Goal: Obtain resource: Download file/media

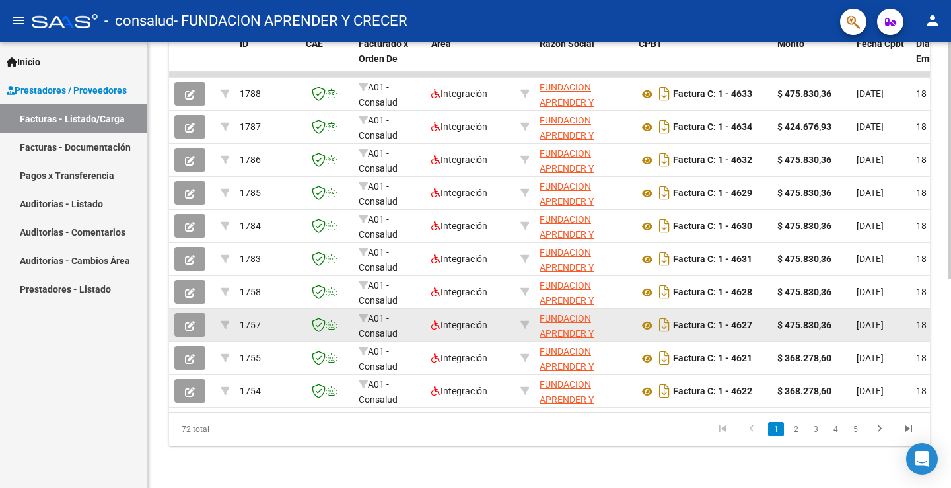
scroll to position [394, 0]
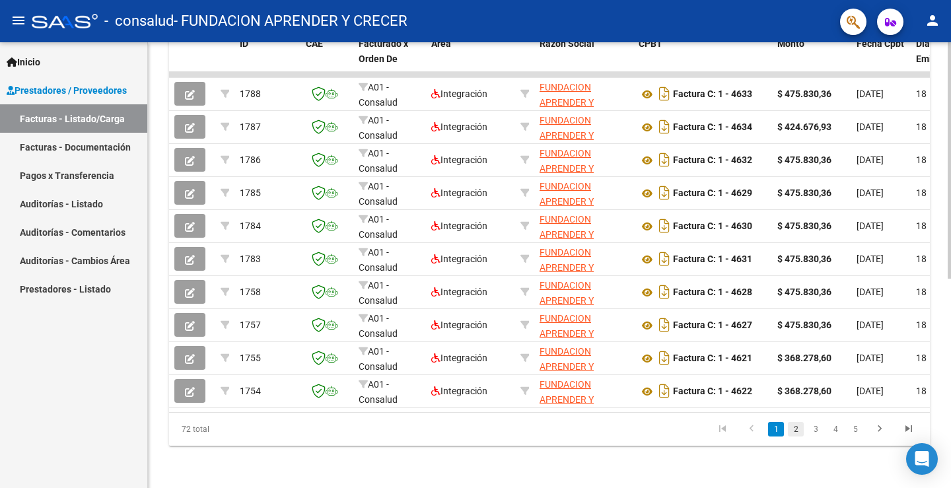
click at [798, 428] on link "2" at bounding box center [796, 429] width 16 height 15
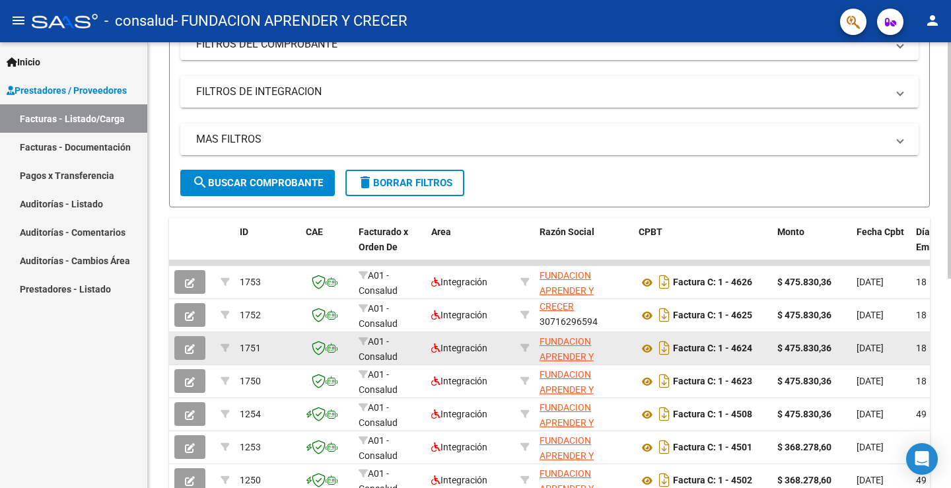
scroll to position [328, 0]
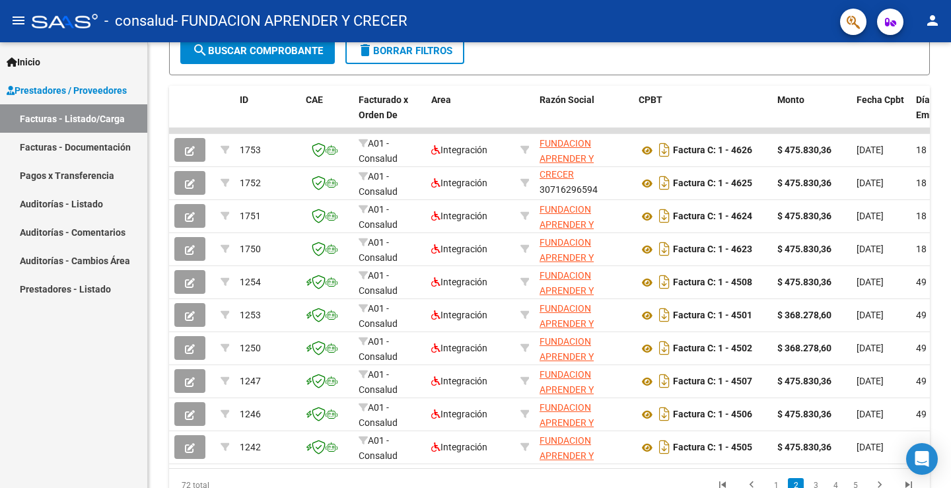
click at [86, 178] on link "Pagos x Transferencia" at bounding box center [73, 175] width 147 height 28
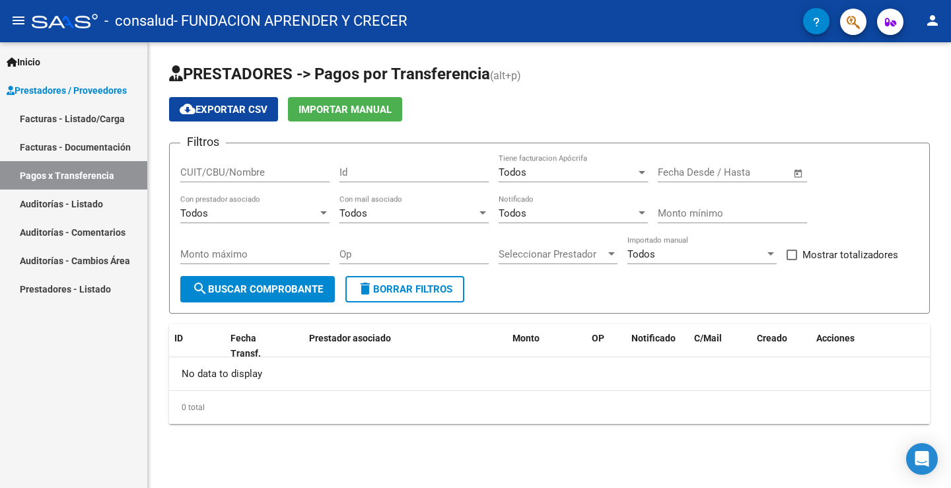
click at [85, 145] on link "Facturas - Documentación" at bounding box center [73, 147] width 147 height 28
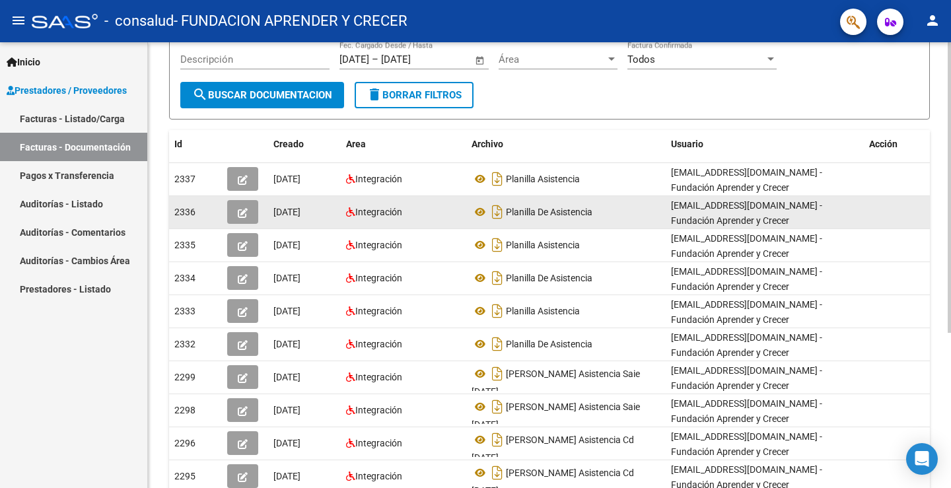
scroll to position [198, 0]
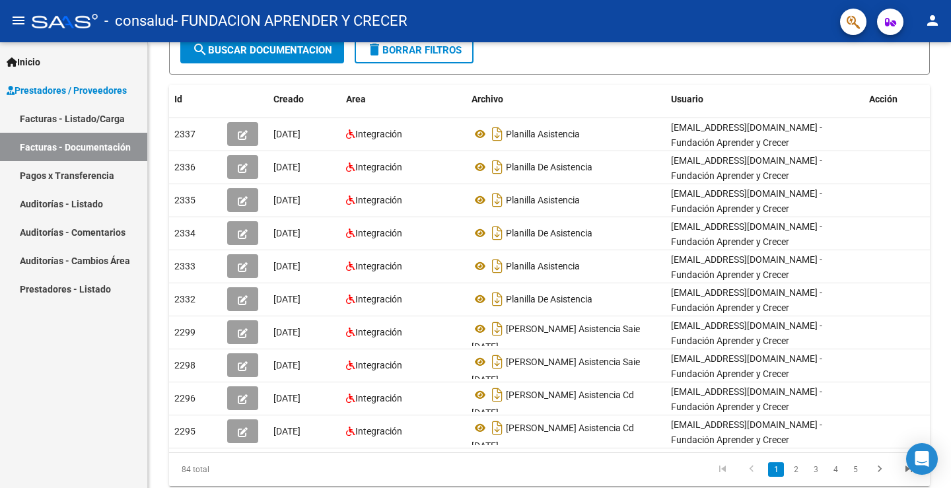
click at [88, 110] on link "Facturas - Listado/Carga" at bounding box center [73, 118] width 147 height 28
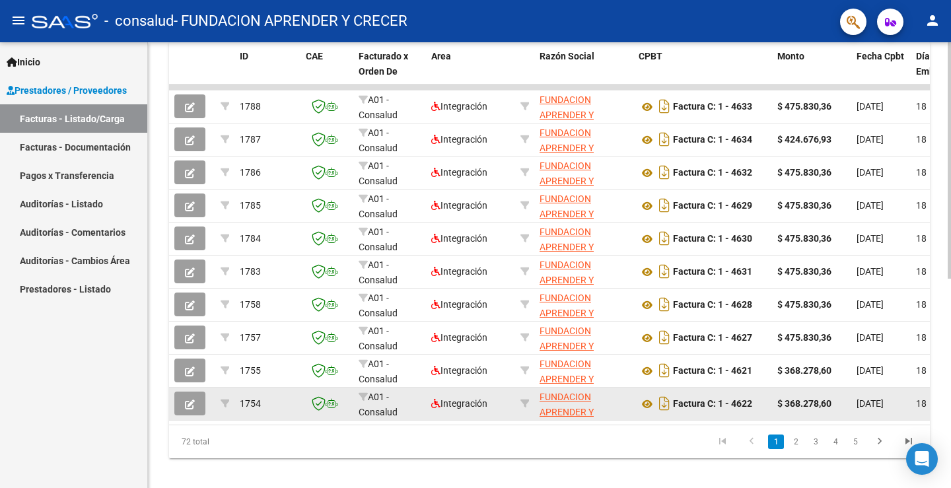
scroll to position [394, 0]
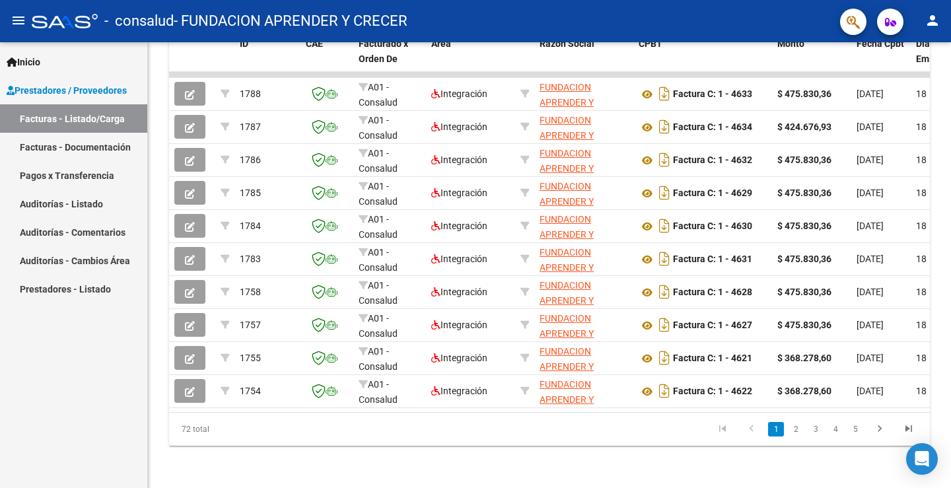
click at [44, 50] on link "Inicio" at bounding box center [73, 62] width 147 height 28
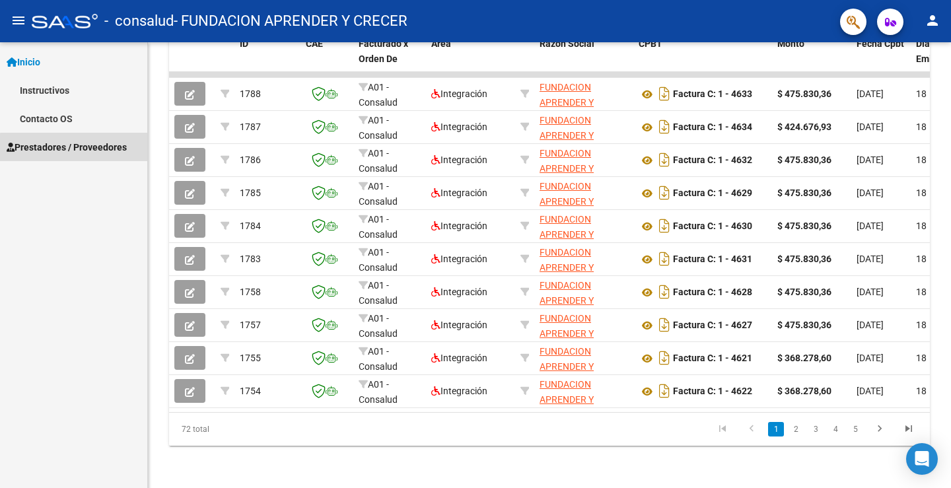
click at [114, 151] on span "Prestadores / Proveedores" at bounding box center [67, 147] width 120 height 15
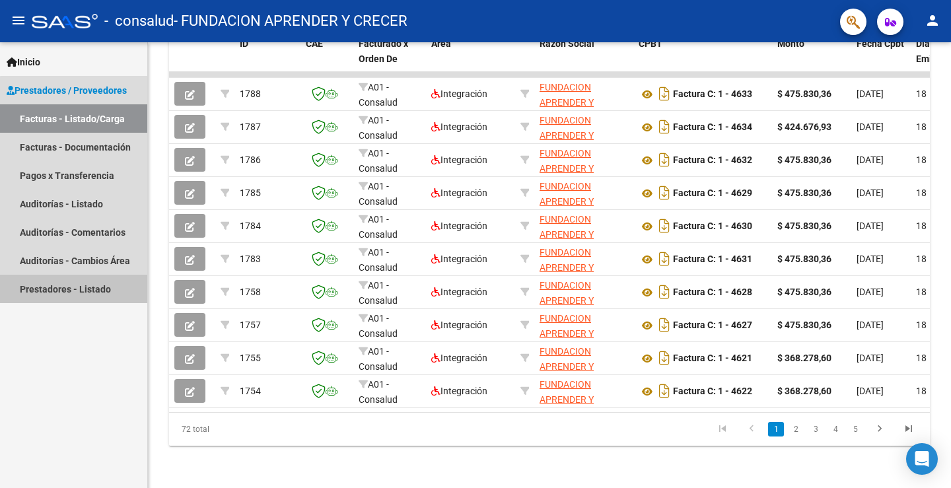
click at [112, 291] on link "Prestadores - Listado" at bounding box center [73, 289] width 147 height 28
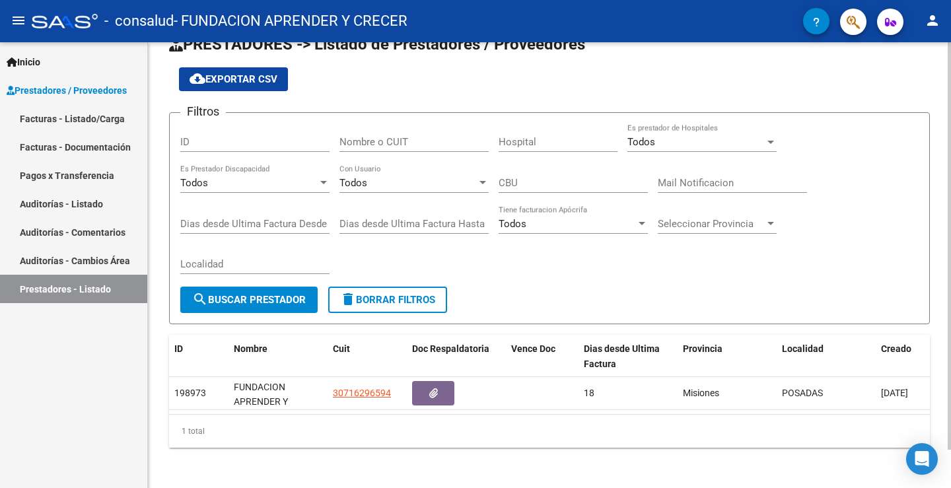
scroll to position [42, 0]
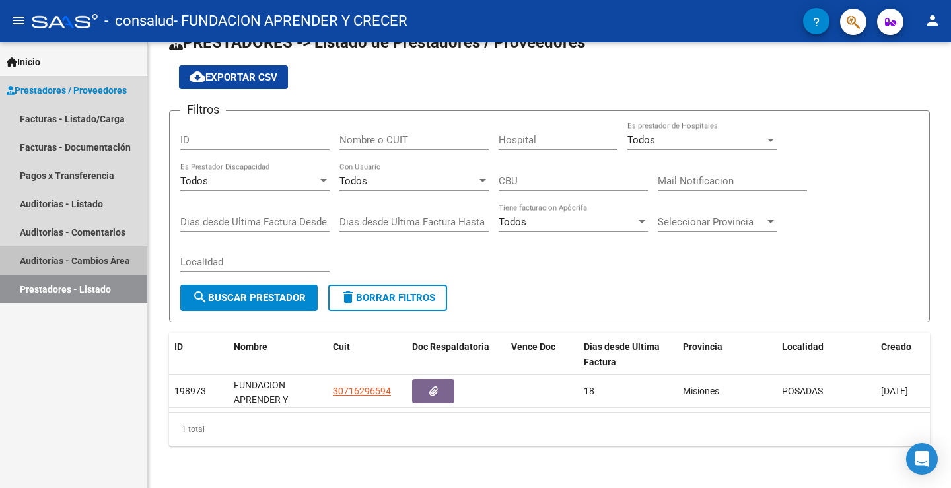
click at [88, 252] on link "Auditorías - Cambios Área" at bounding box center [73, 260] width 147 height 28
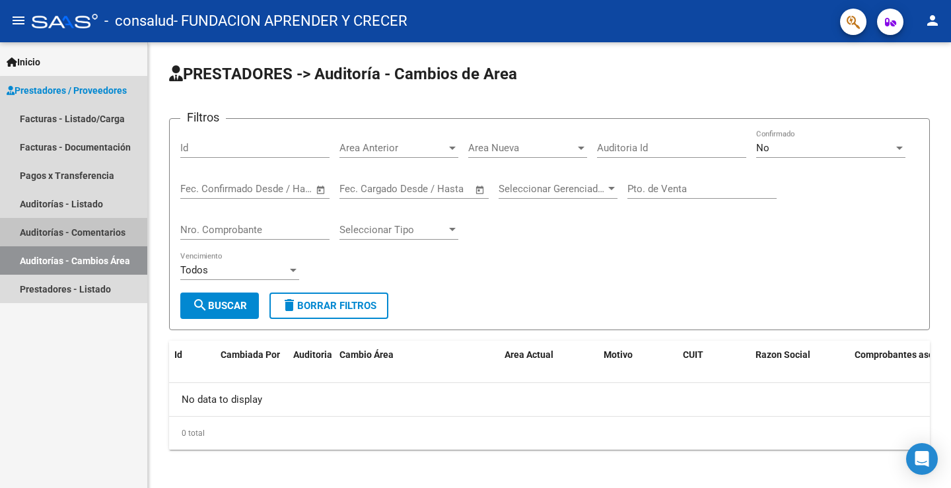
click at [96, 226] on link "Auditorías - Comentarios" at bounding box center [73, 232] width 147 height 28
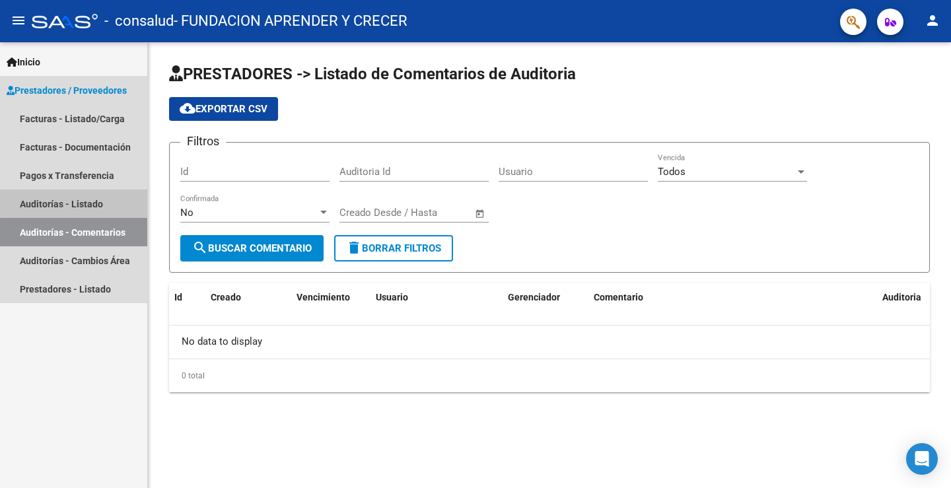
click at [81, 199] on link "Auditorías - Listado" at bounding box center [73, 203] width 147 height 28
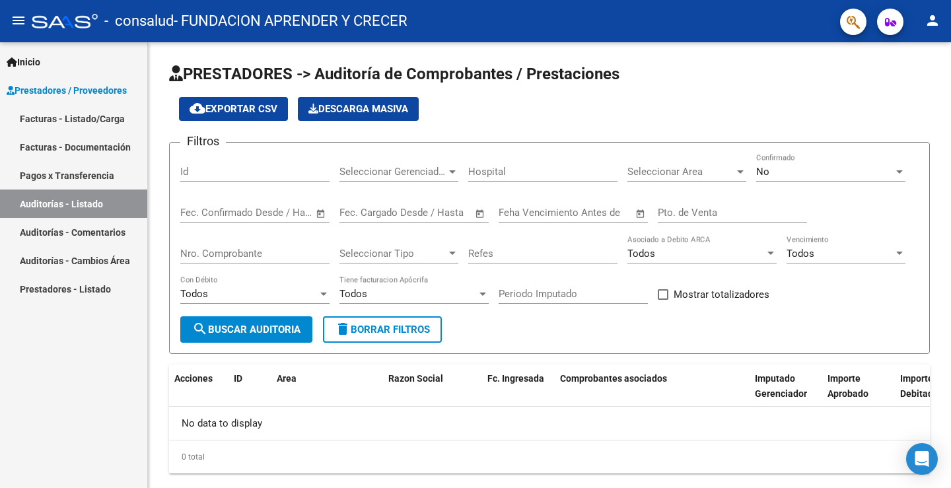
click at [80, 175] on link "Pagos x Transferencia" at bounding box center [73, 175] width 147 height 28
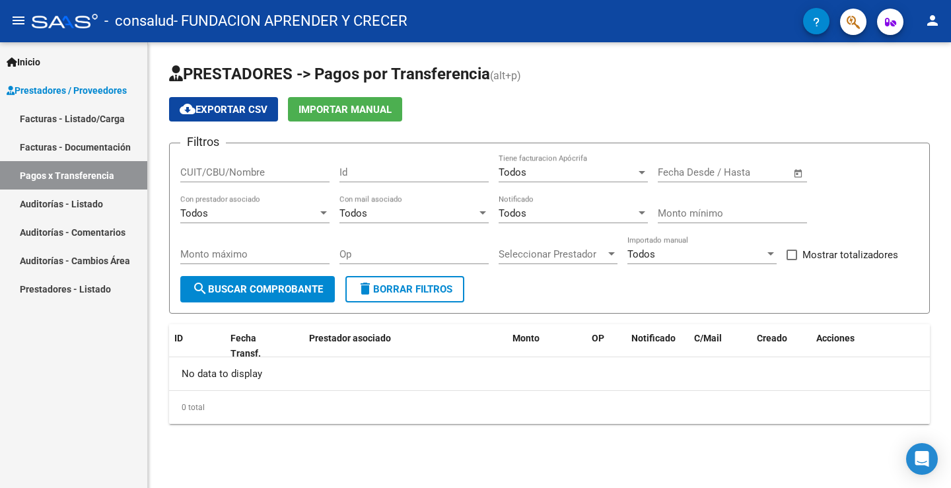
click at [100, 143] on link "Facturas - Documentación" at bounding box center [73, 147] width 147 height 28
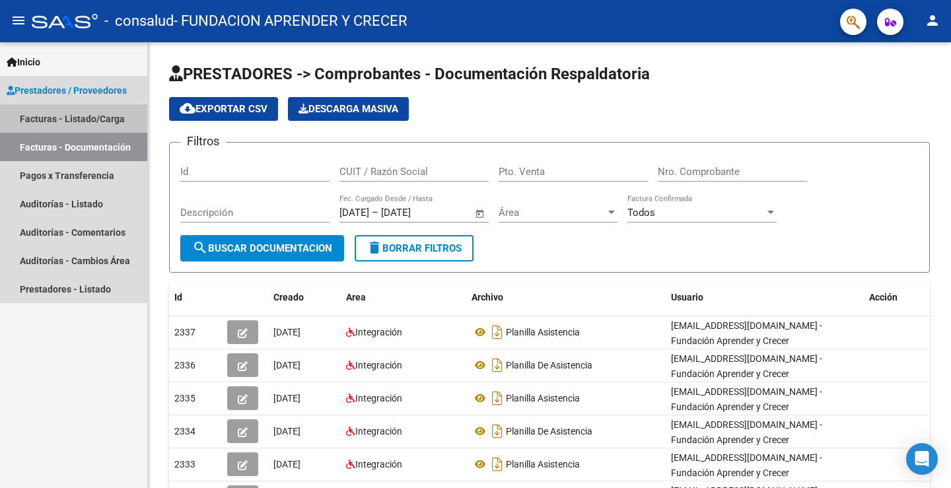
click at [106, 117] on link "Facturas - Listado/Carga" at bounding box center [73, 118] width 147 height 28
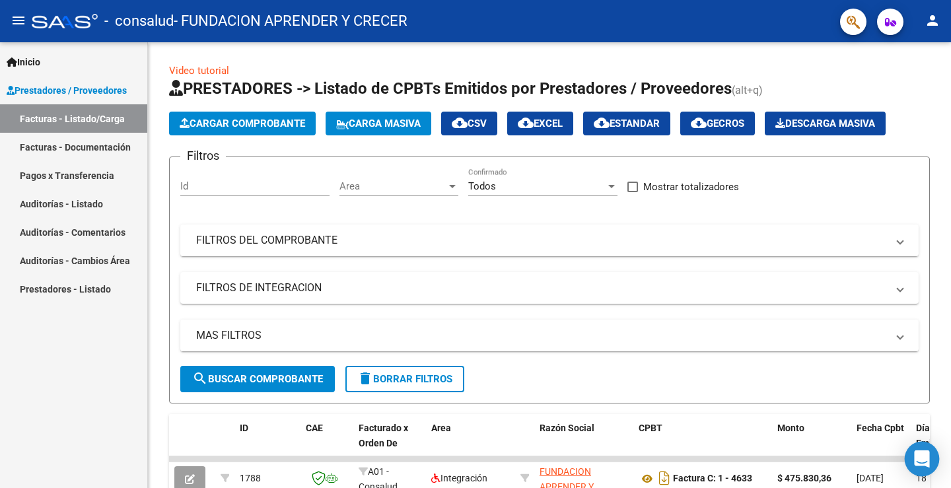
click at [926, 460] on icon "Open Intercom Messenger" at bounding box center [921, 458] width 15 height 17
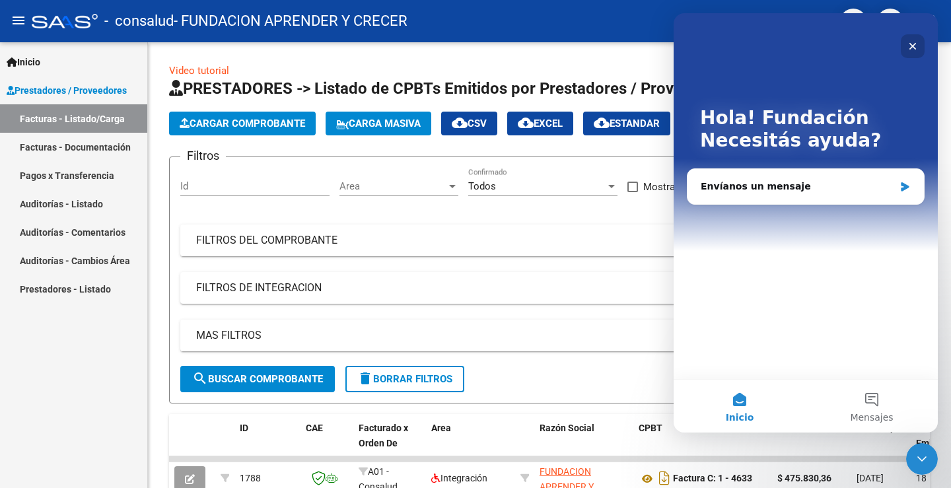
click at [916, 43] on icon "Cerrar" at bounding box center [912, 46] width 11 height 11
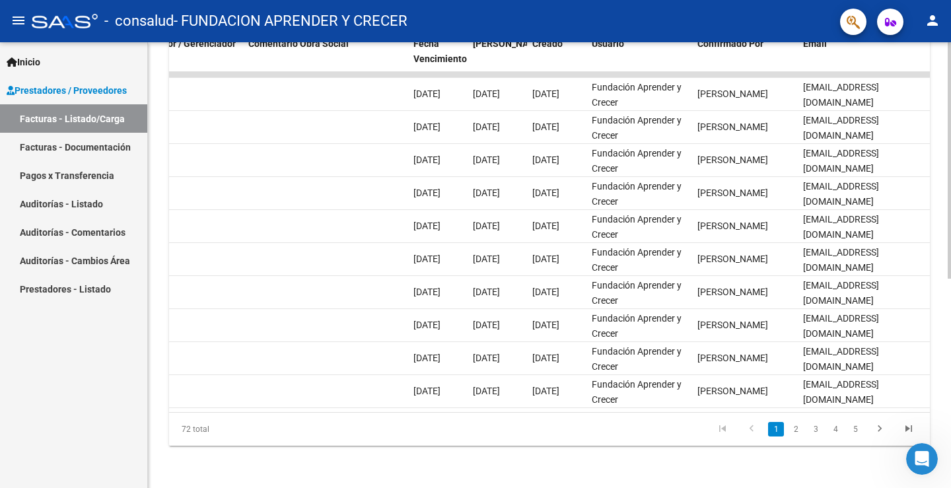
scroll to position [0, 2023]
drag, startPoint x: 790, startPoint y: 401, endPoint x: 694, endPoint y: 407, distance: 96.5
click at [694, 407] on datatable-body "1788 A01 - Consalud Integración FUNDACION APRENDER Y CRECER 30716296594 Factura…" at bounding box center [549, 242] width 761 height 340
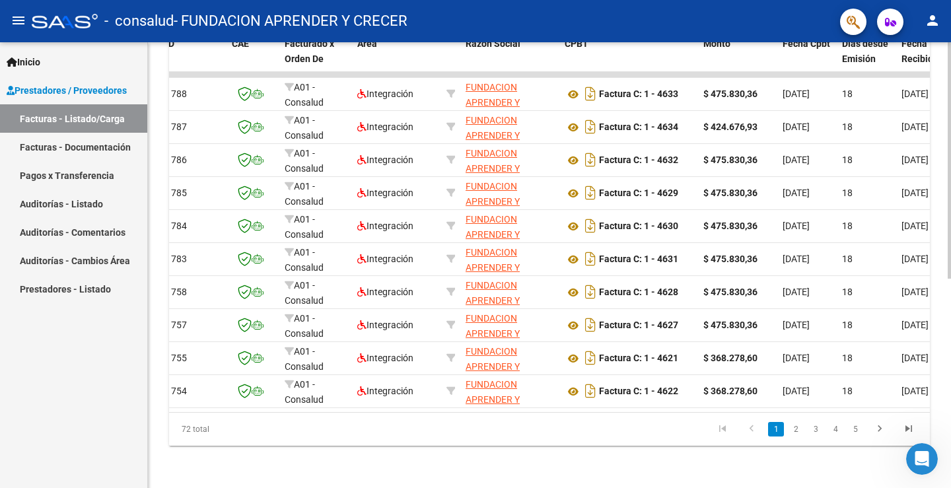
scroll to position [0, 0]
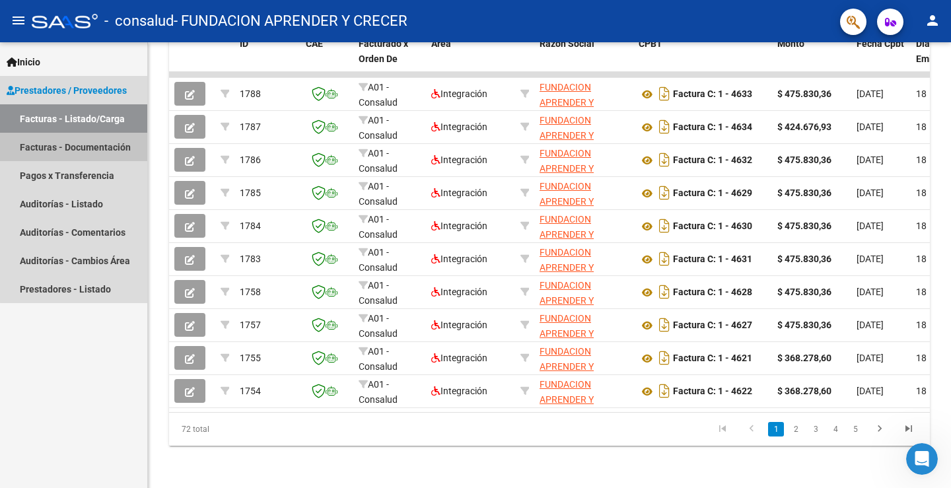
click at [114, 148] on link "Facturas - Documentación" at bounding box center [73, 147] width 147 height 28
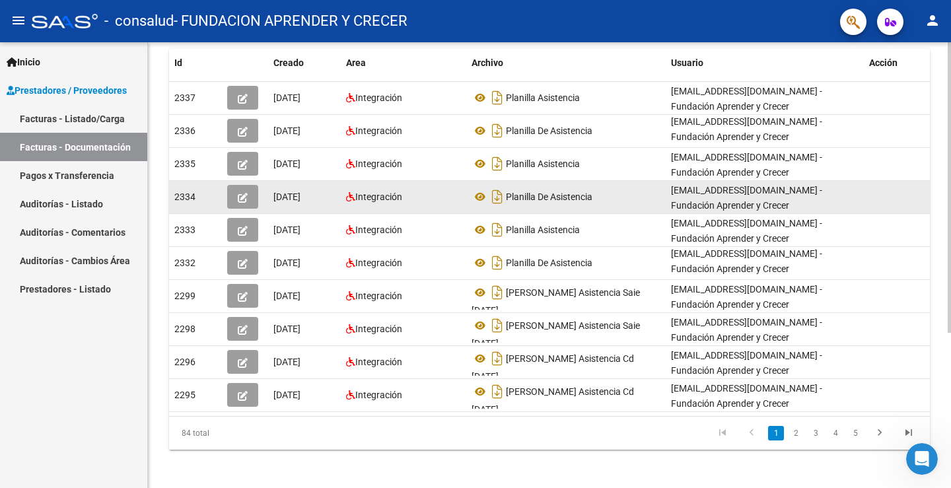
scroll to position [238, 0]
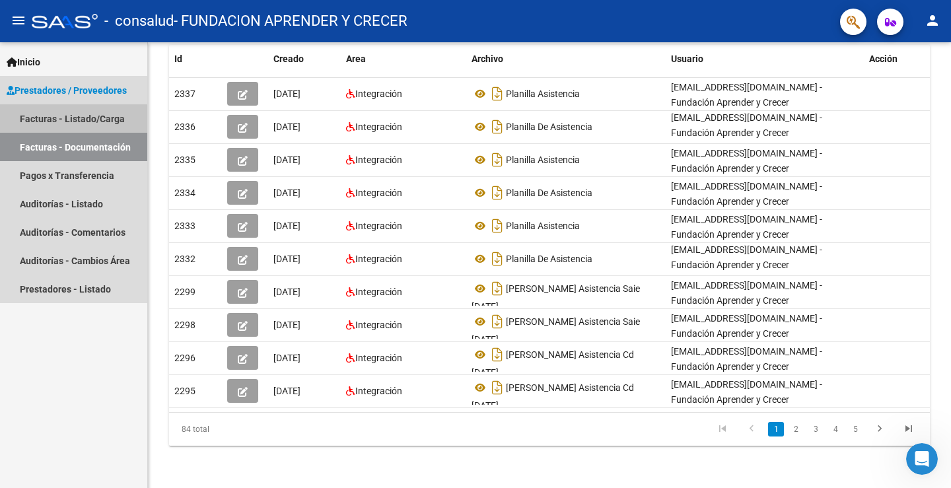
click at [93, 119] on link "Facturas - Listado/Carga" at bounding box center [73, 118] width 147 height 28
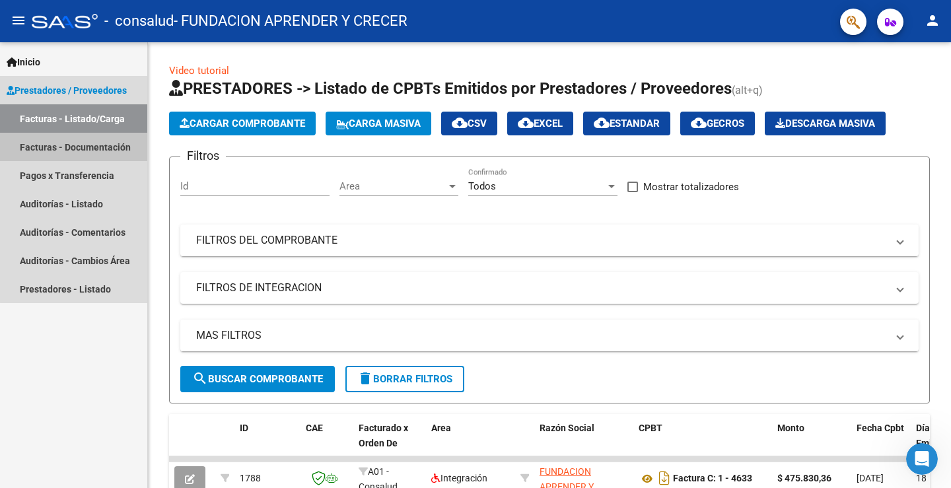
click at [85, 143] on link "Facturas - Documentación" at bounding box center [73, 147] width 147 height 28
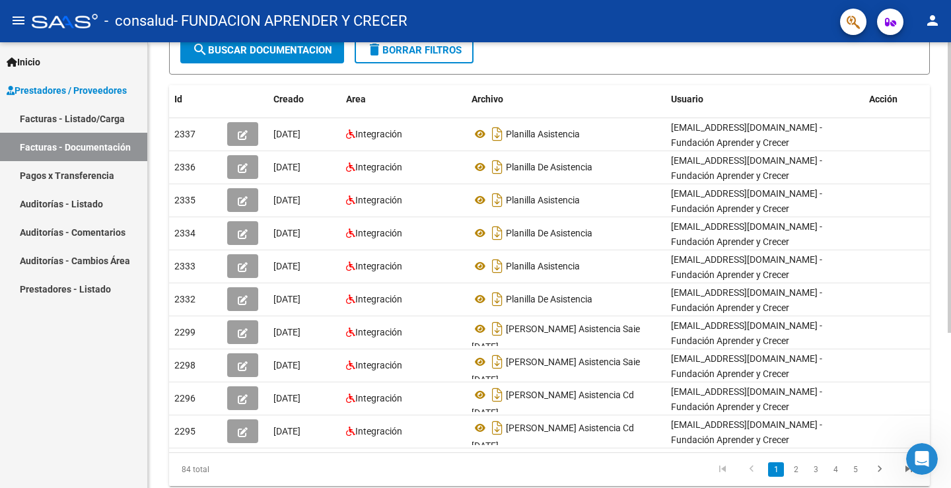
scroll to position [238, 0]
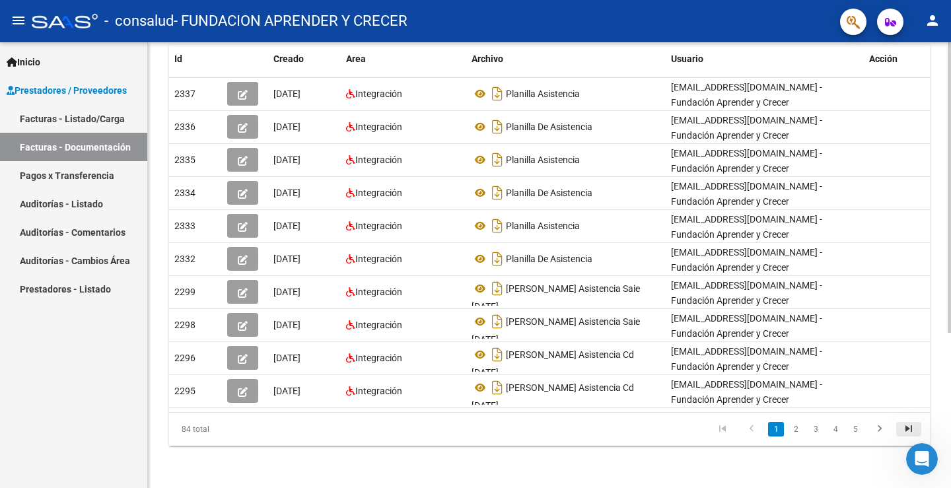
click at [903, 428] on icon "go to last page" at bounding box center [908, 431] width 17 height 16
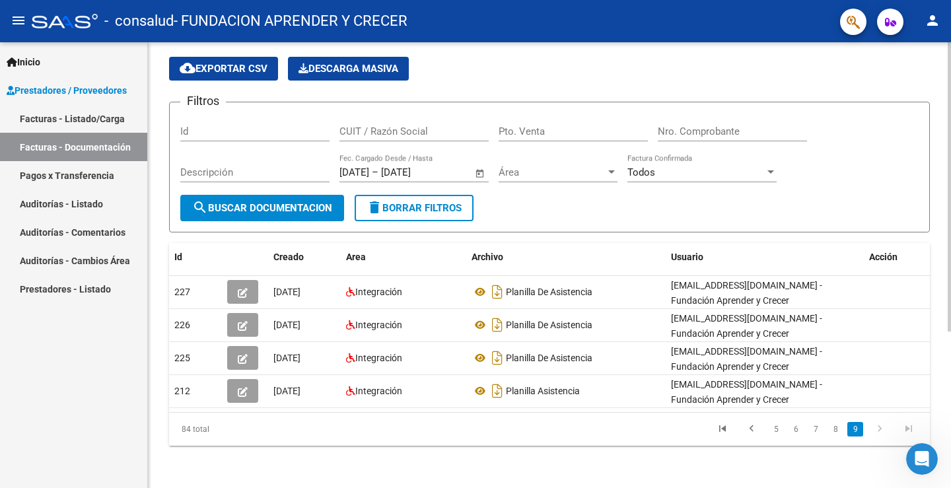
scroll to position [40, 0]
click at [854, 431] on link "9" at bounding box center [855, 429] width 16 height 15
click at [914, 432] on icon "go to last page" at bounding box center [908, 431] width 17 height 16
click at [96, 173] on link "Pagos x Transferencia" at bounding box center [73, 175] width 147 height 28
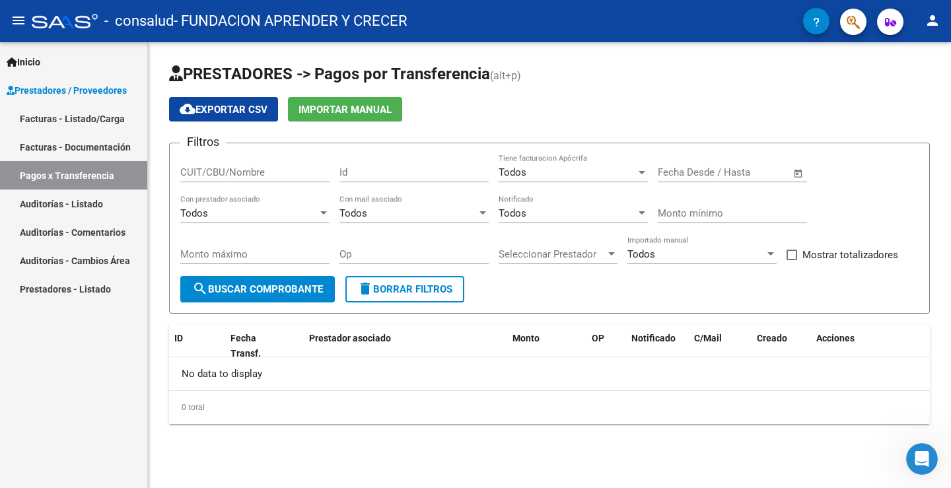
click at [931, 16] on mat-icon "person" at bounding box center [932, 21] width 16 height 16
click at [899, 78] on button "exit_to_app Salir" at bounding box center [905, 87] width 81 height 32
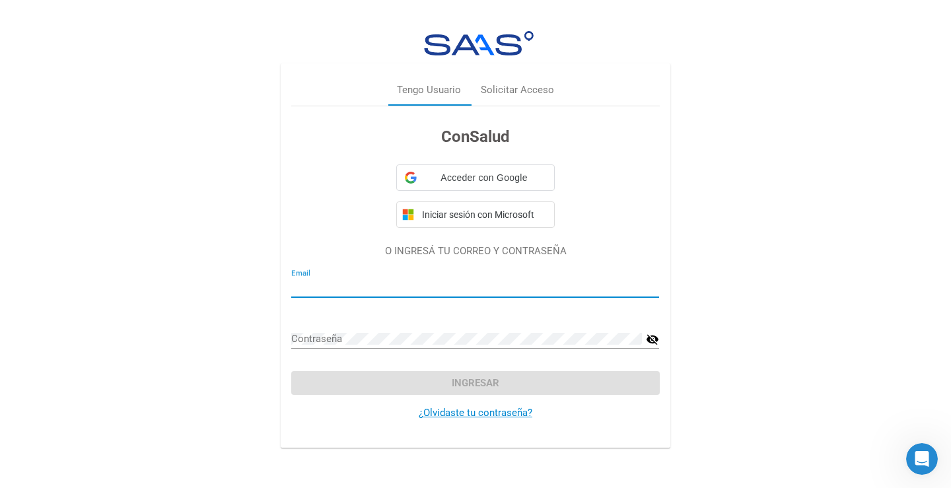
type input "[EMAIL_ADDRESS][DOMAIN_NAME]"
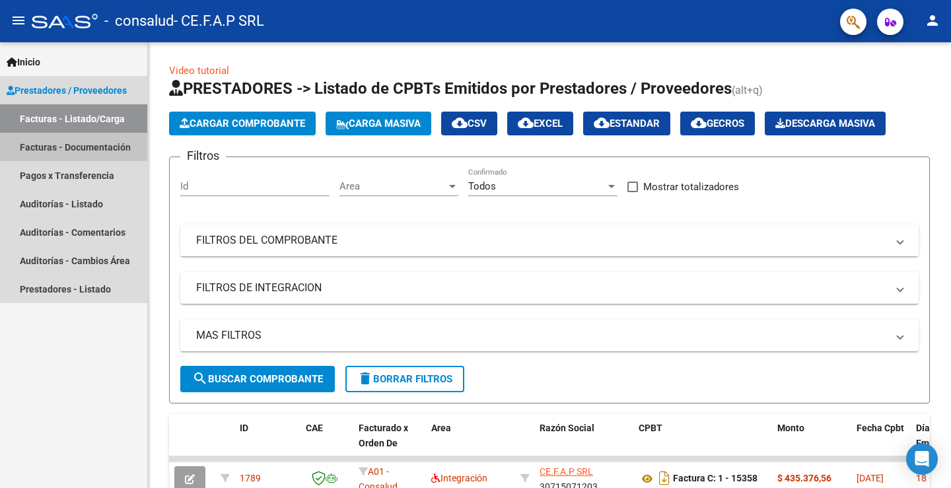
click at [67, 144] on link "Facturas - Documentación" at bounding box center [73, 147] width 147 height 28
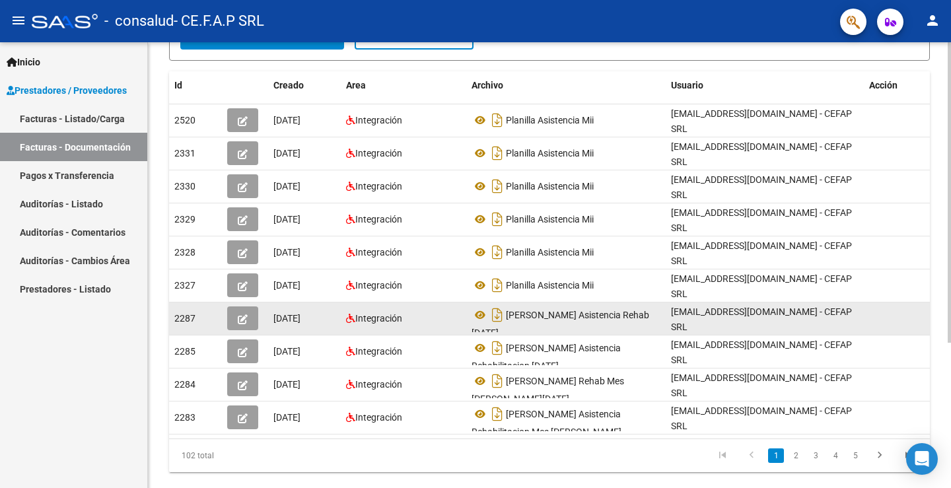
scroll to position [215, 0]
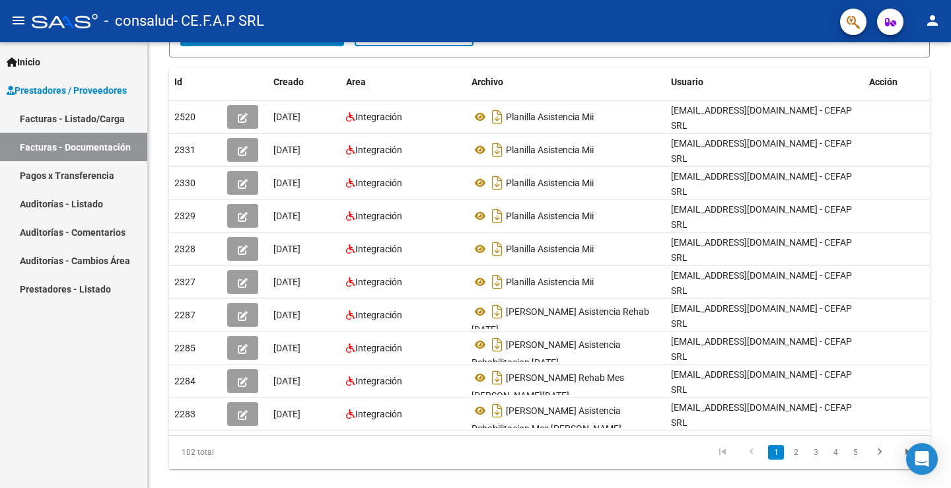
click at [73, 170] on link "Pagos x Transferencia" at bounding box center [73, 175] width 147 height 28
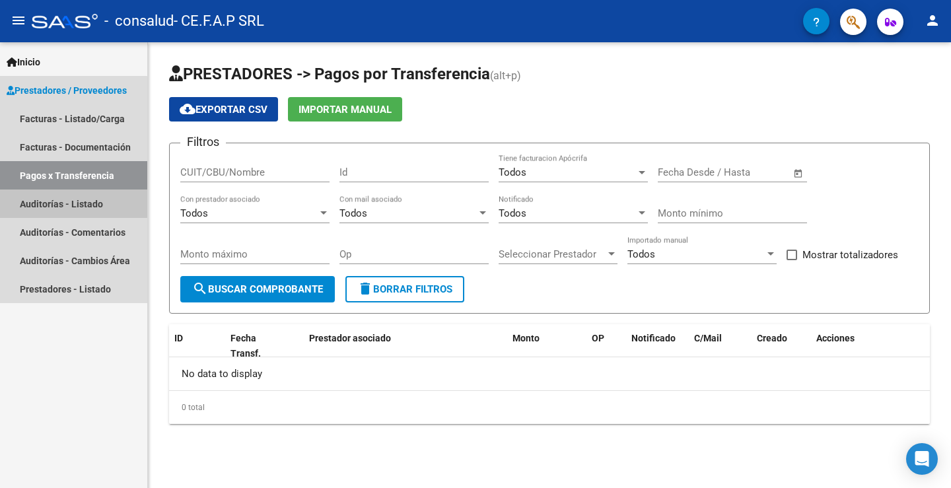
click at [54, 202] on link "Auditorías - Listado" at bounding box center [73, 203] width 147 height 28
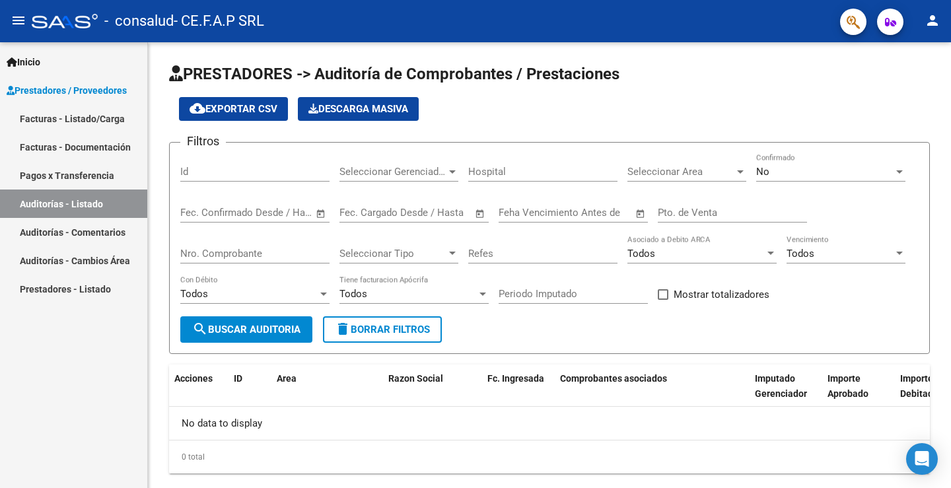
click at [90, 230] on link "Auditorías - Comentarios" at bounding box center [73, 232] width 147 height 28
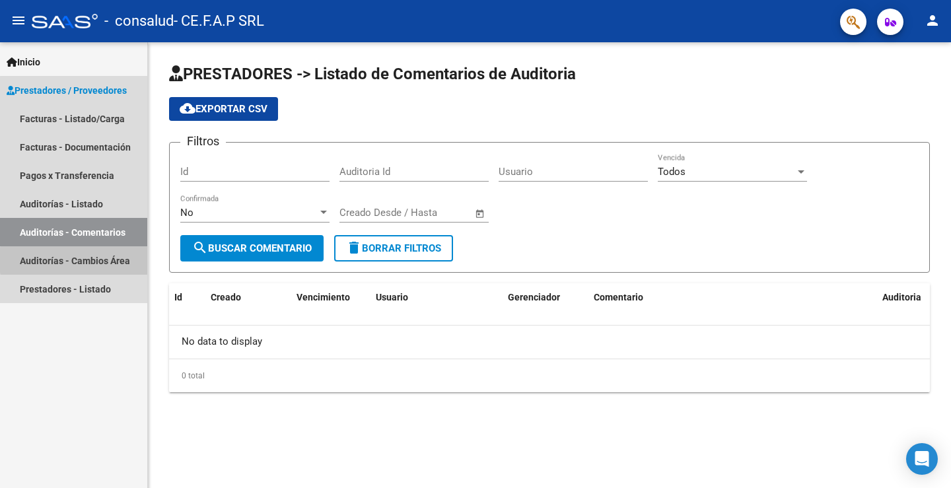
click at [120, 260] on link "Auditorías - Cambios Área" at bounding box center [73, 260] width 147 height 28
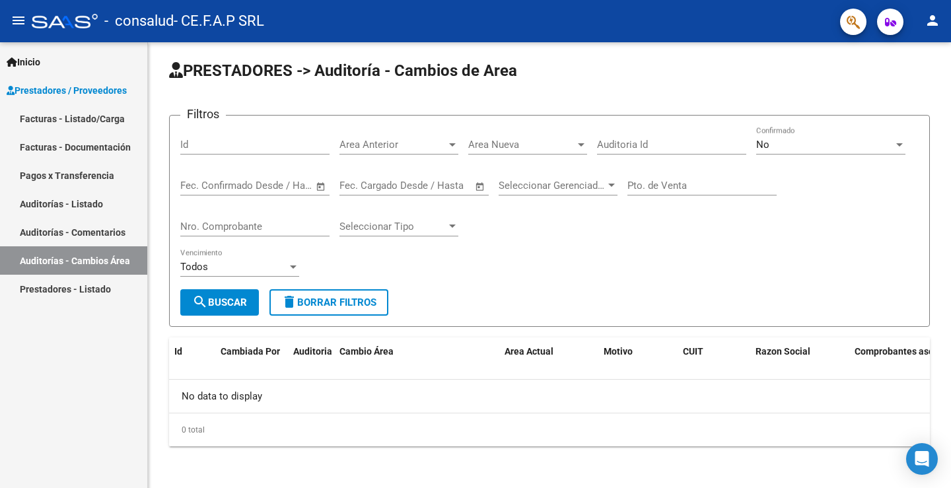
scroll to position [4, 0]
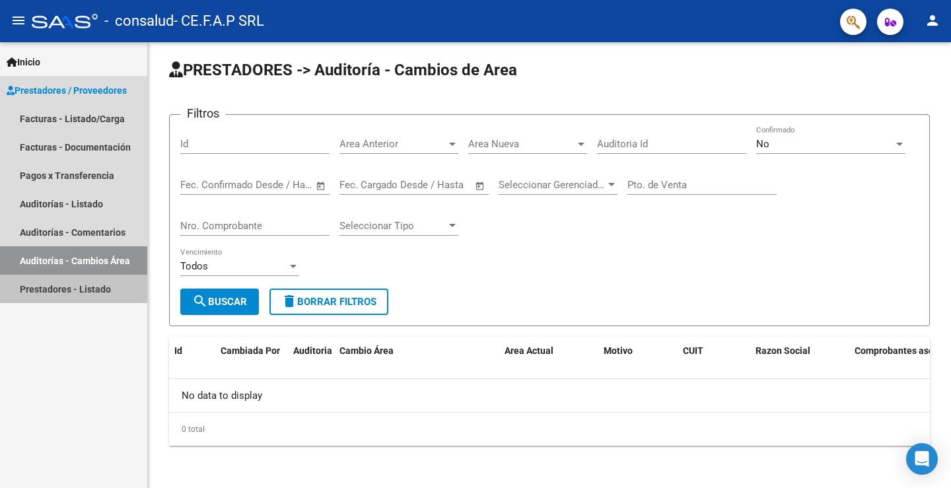
click at [88, 286] on link "Prestadores - Listado" at bounding box center [73, 289] width 147 height 28
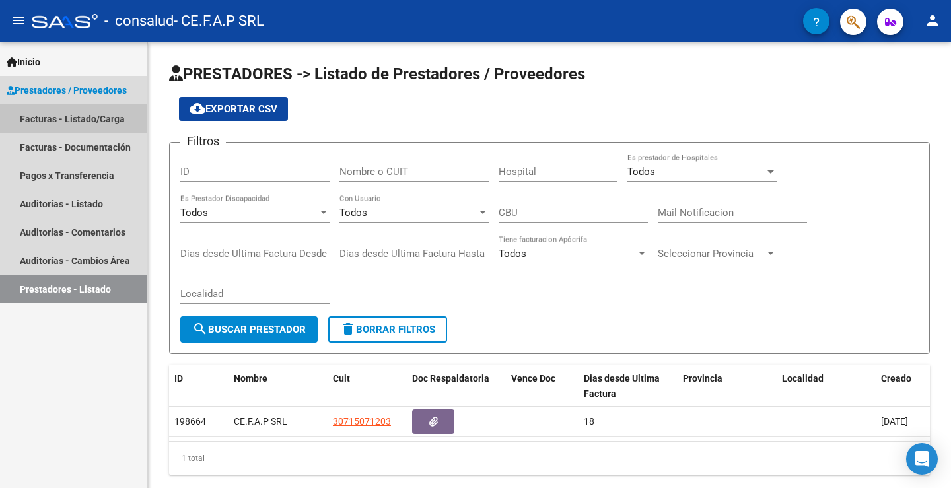
click at [97, 110] on link "Facturas - Listado/Carga" at bounding box center [73, 118] width 147 height 28
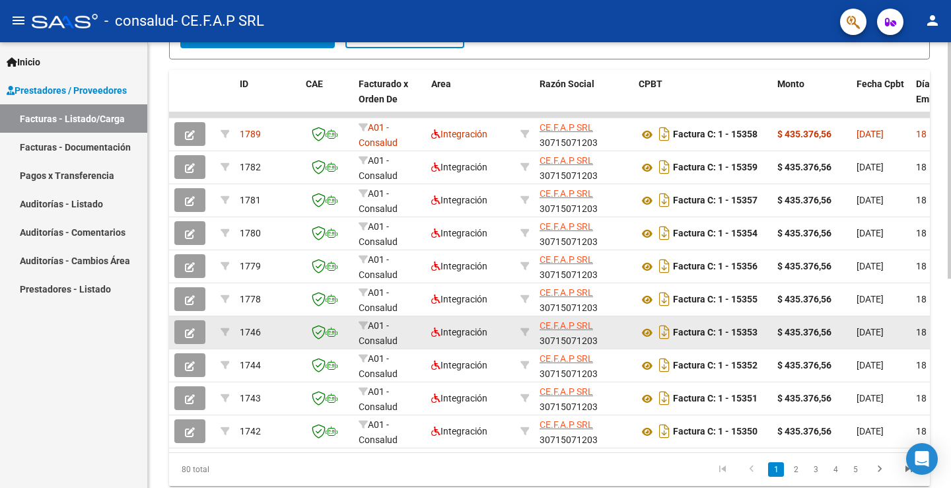
scroll to position [262, 0]
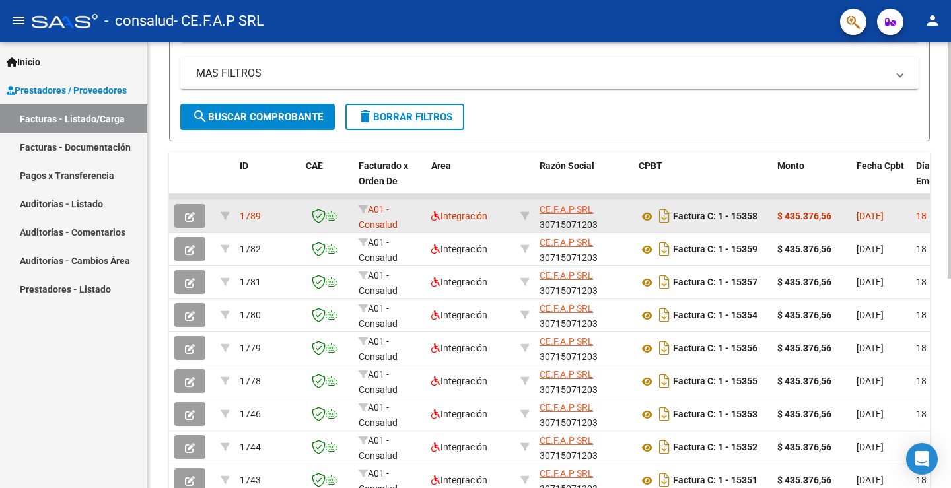
click at [264, 213] on div "1789" at bounding box center [267, 216] width 55 height 15
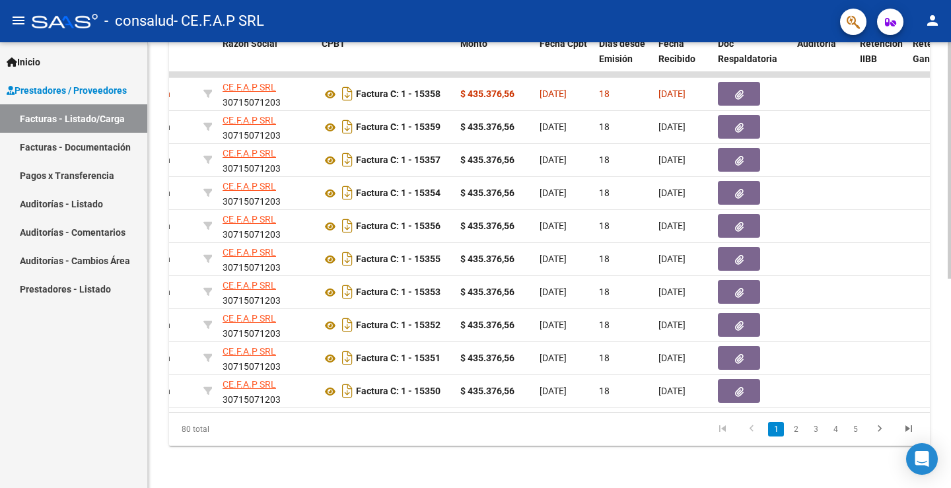
scroll to position [0, 354]
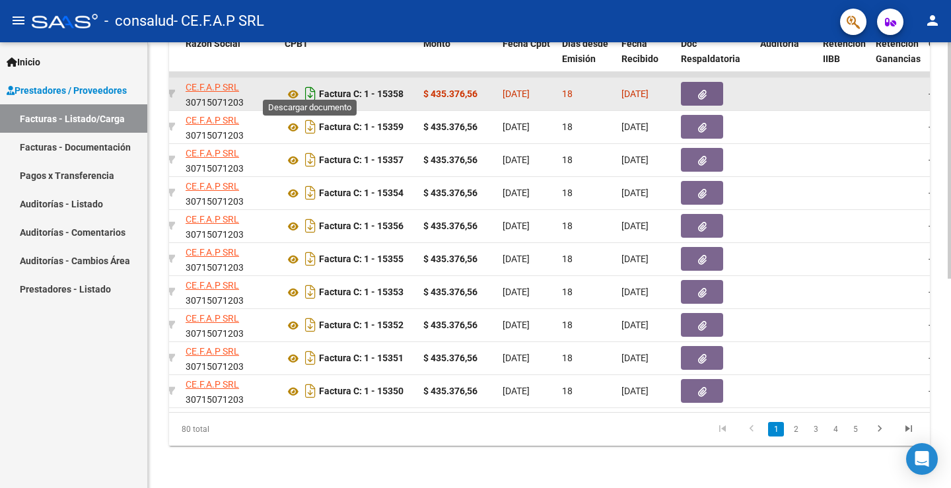
click at [311, 87] on icon "Descargar documento" at bounding box center [310, 93] width 17 height 21
click at [706, 88] on button "button" at bounding box center [702, 94] width 42 height 24
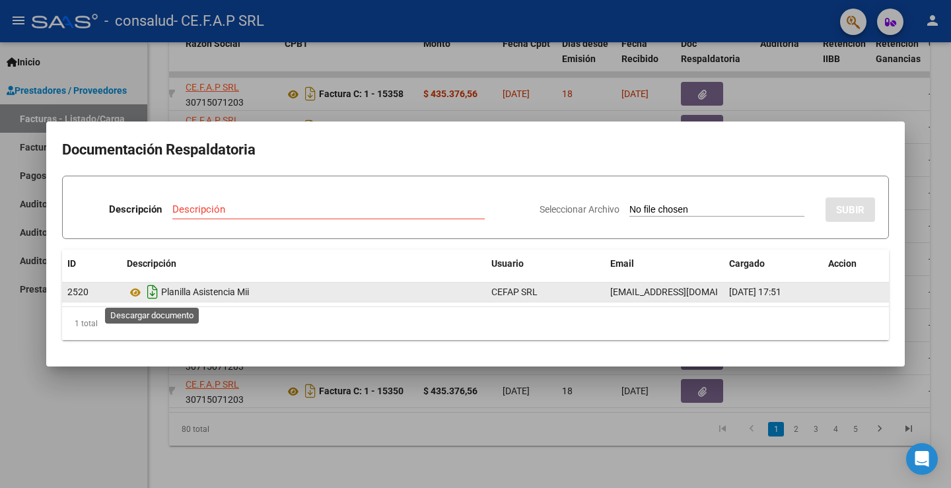
click at [151, 291] on icon "Descargar documento" at bounding box center [152, 291] width 17 height 21
click at [250, 212] on input "Descripción" at bounding box center [328, 209] width 312 height 12
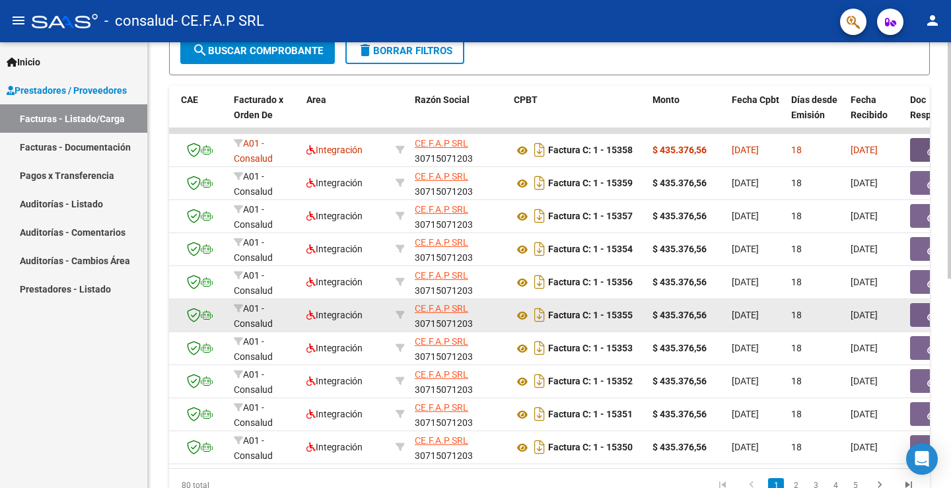
scroll to position [394, 0]
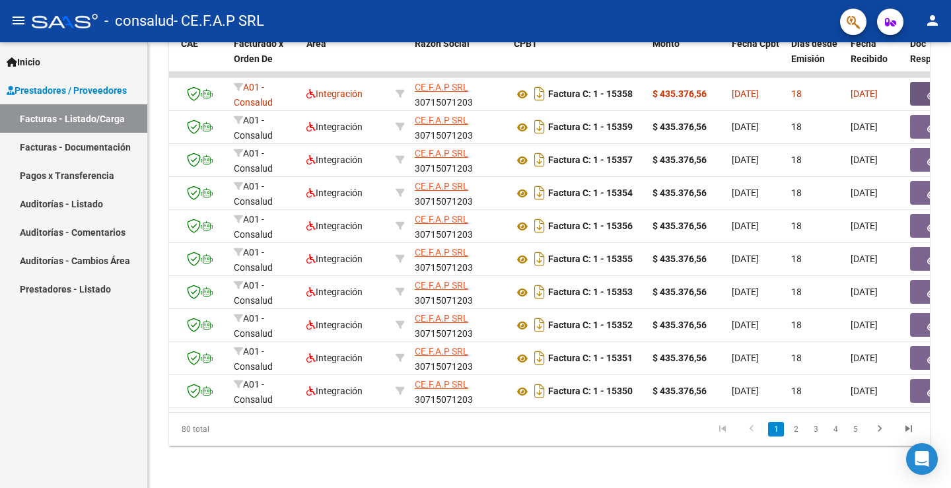
click at [933, 15] on mat-icon "person" at bounding box center [932, 21] width 16 height 16
click at [908, 81] on button "exit_to_app Salir" at bounding box center [905, 87] width 81 height 32
